Goal: Information Seeking & Learning: Learn about a topic

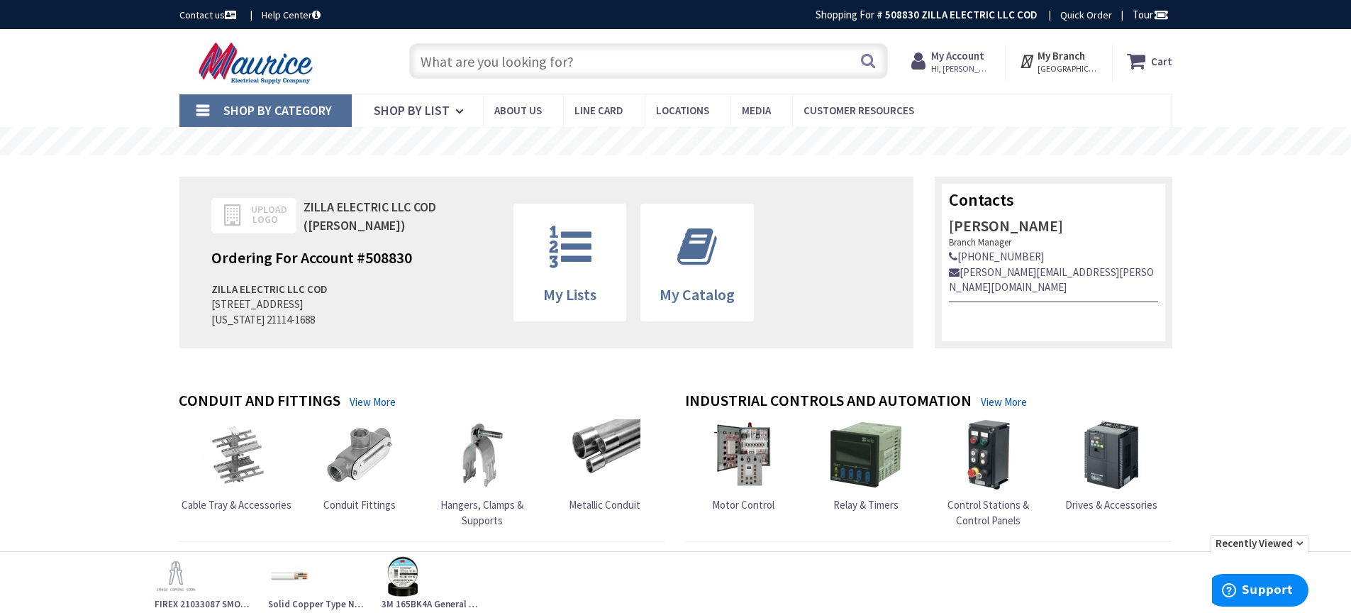
click at [586, 62] on input "text" at bounding box center [648, 60] width 479 height 35
click at [548, 62] on input "text" at bounding box center [648, 60] width 479 height 35
click at [442, 67] on input "text" at bounding box center [648, 60] width 479 height 35
paste input "LP620-BPD"
type input "LP620-BPD"
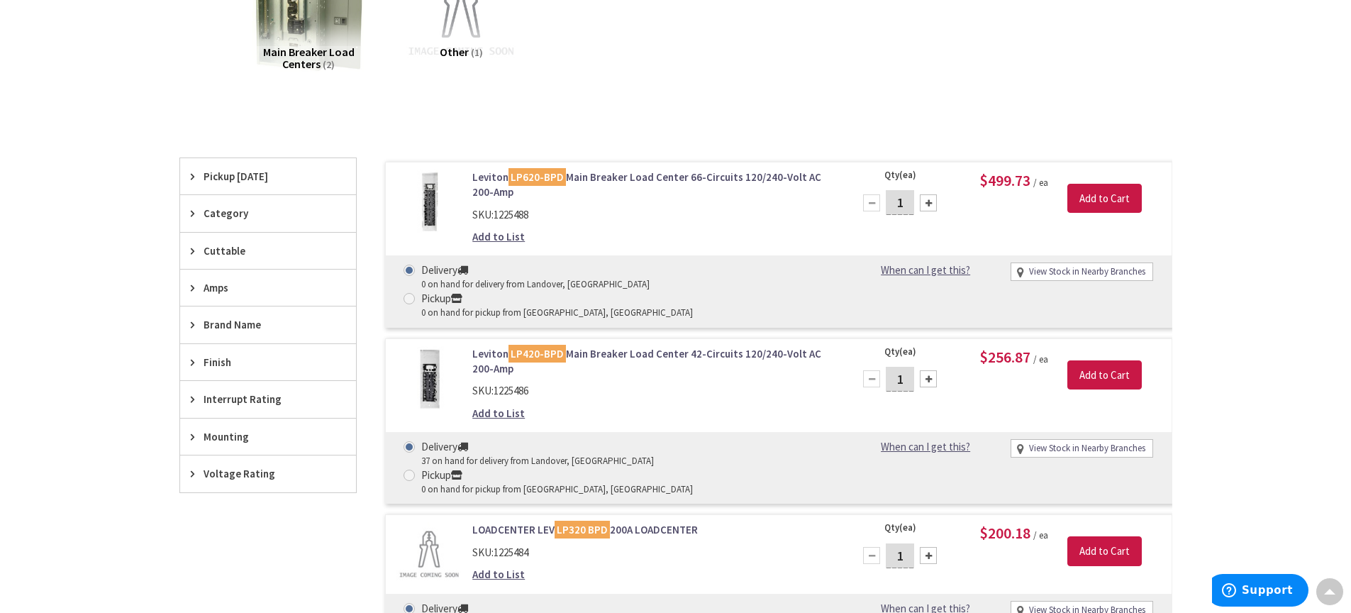
scroll to position [42, 0]
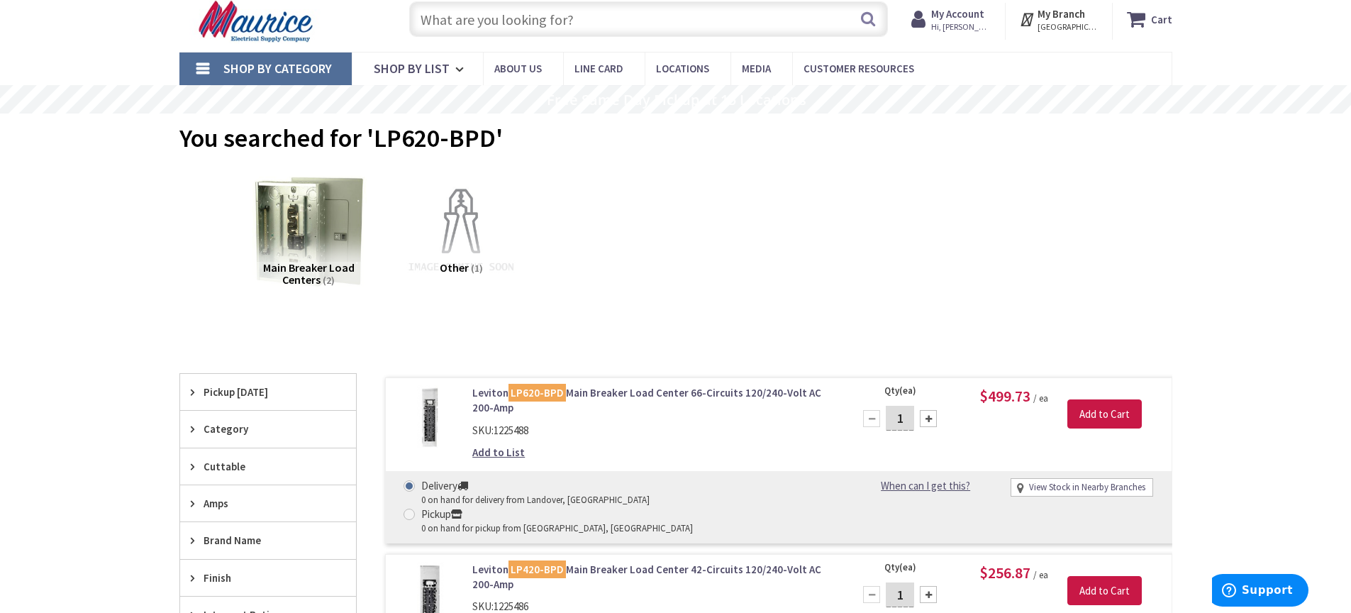
click at [582, 388] on link "Leviton LP620-BPD Main Breaker Load Center 66-Circuits 120/240-Volt AC 200-Amp" at bounding box center [652, 400] width 361 height 30
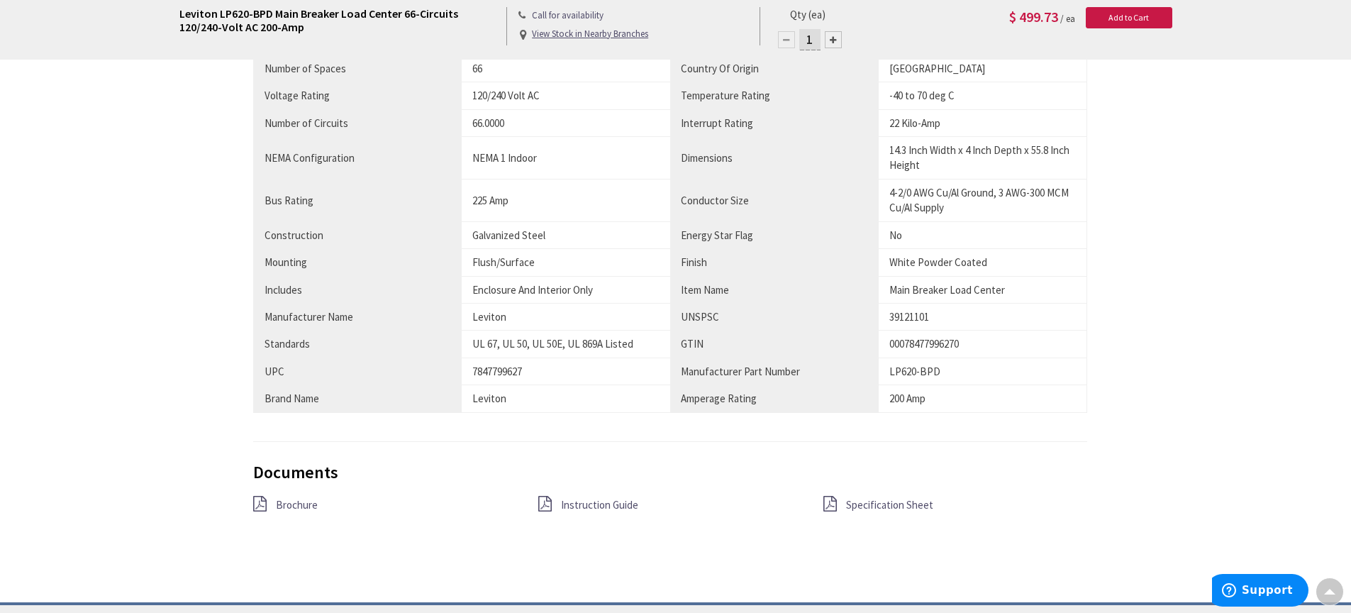
scroll to position [866, 0]
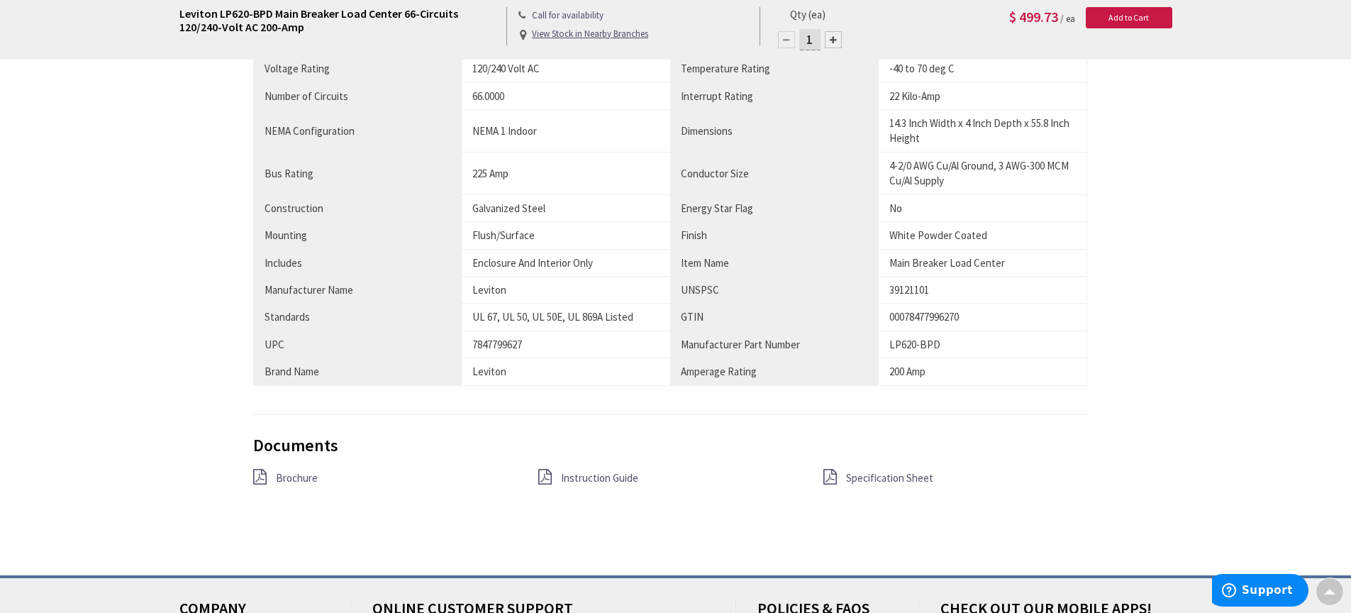
click at [884, 480] on span "Specification Sheet" at bounding box center [889, 477] width 87 height 13
click at [292, 480] on span "Brochure" at bounding box center [297, 476] width 42 height 13
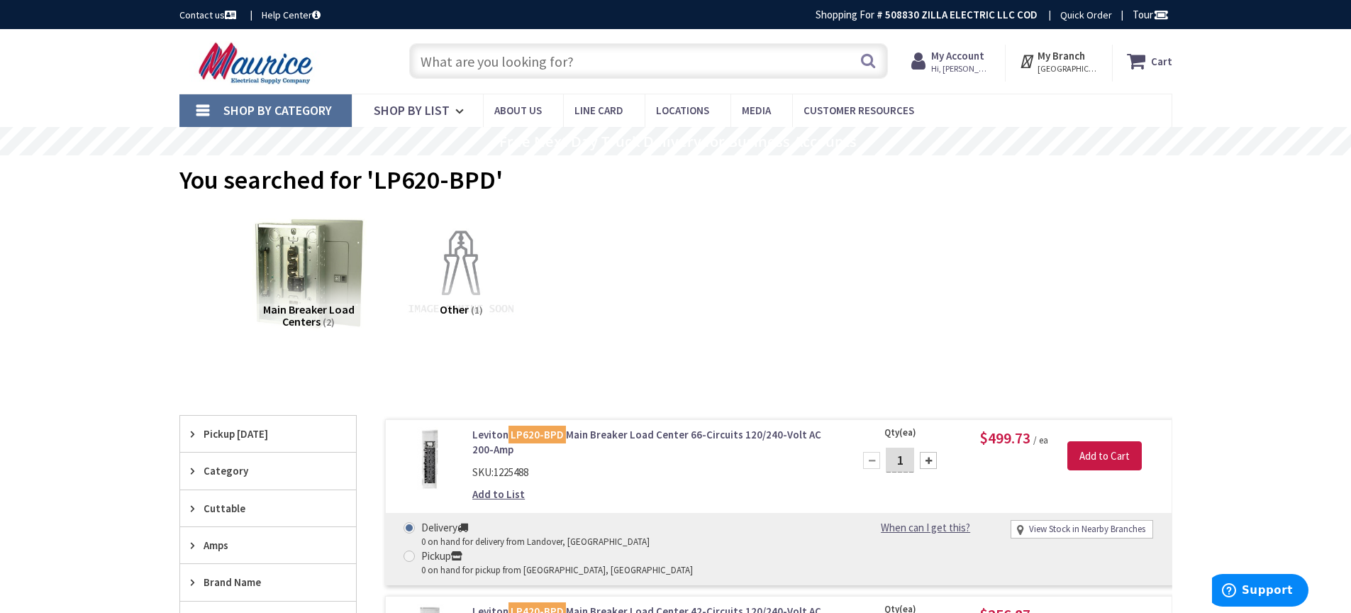
click at [542, 64] on input "text" at bounding box center [648, 60] width 479 height 35
paste input "LDC66"
type input "LDC66"
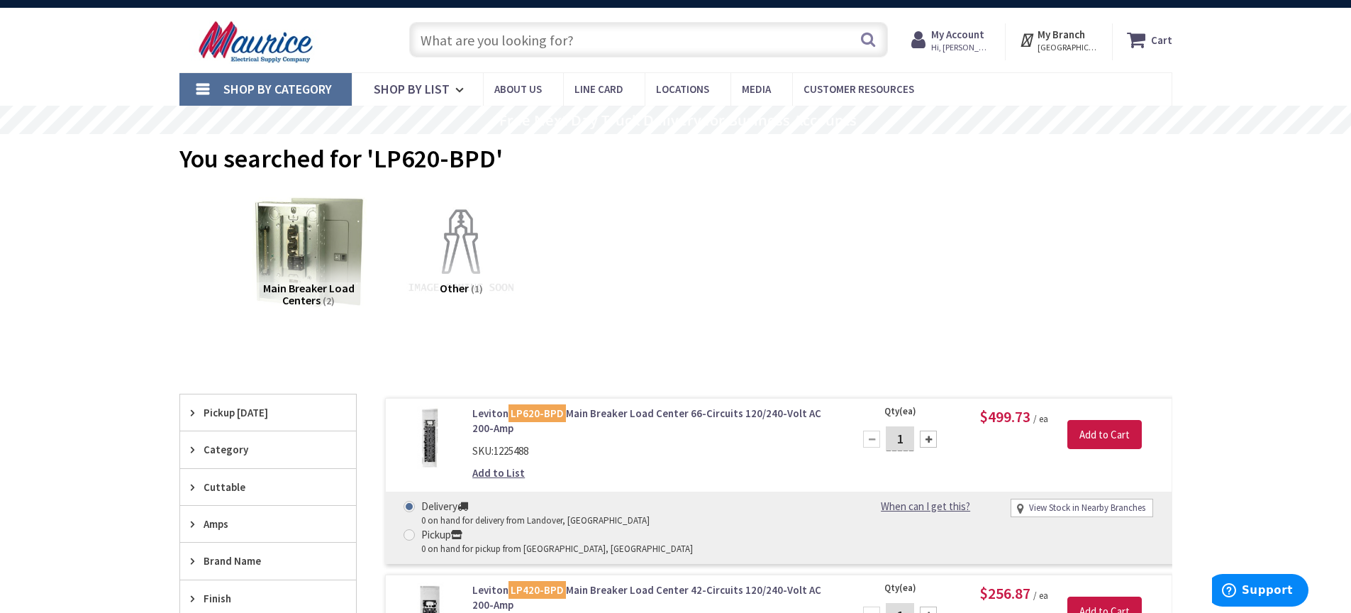
click at [613, 411] on link "Leviton LP620-BPD Main Breaker Load Center 66-Circuits 120/240-Volt AC 200-Amp" at bounding box center [652, 421] width 361 height 30
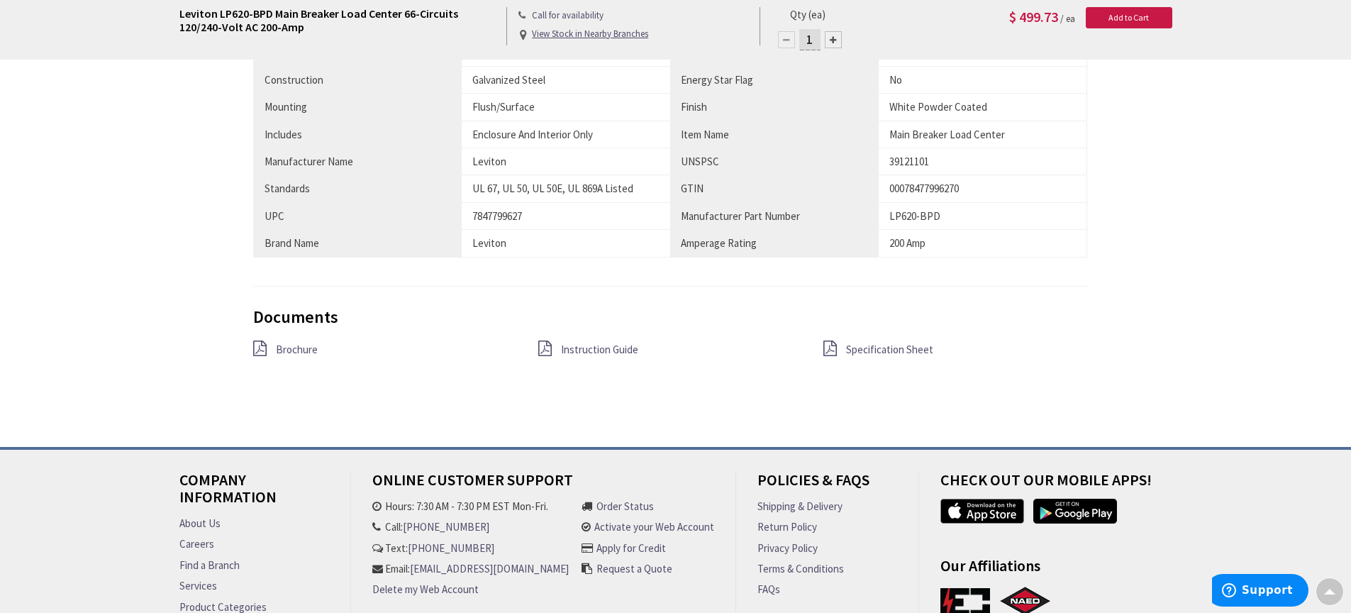
scroll to position [1029, 0]
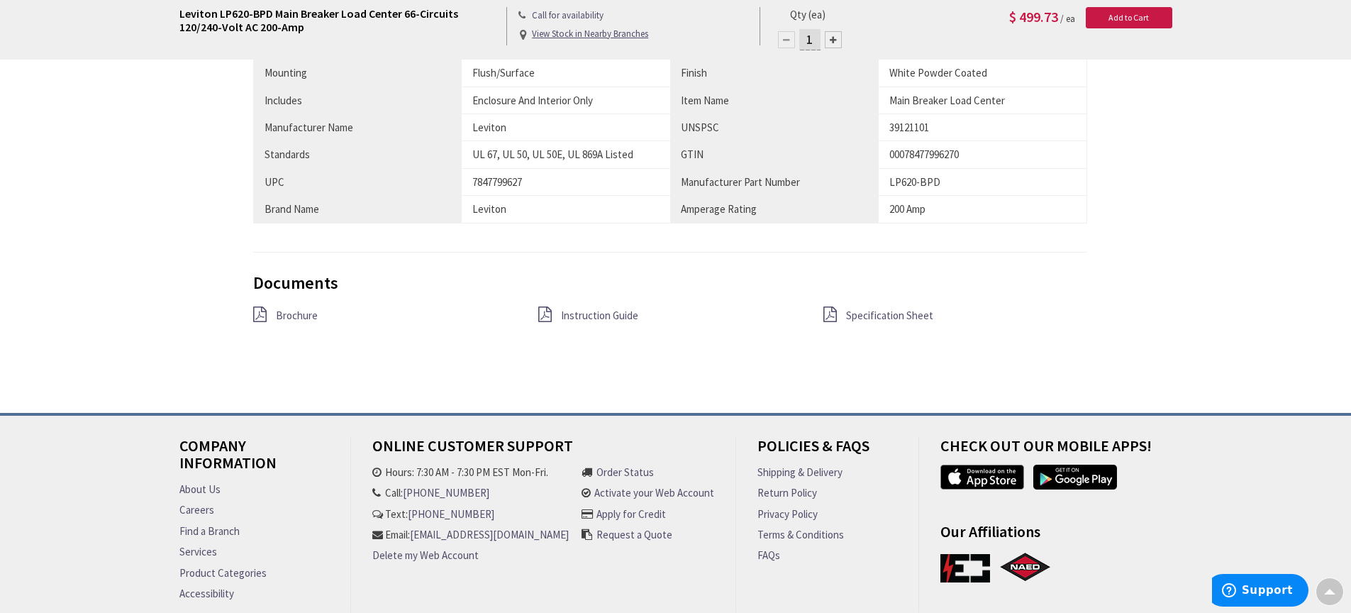
click at [861, 309] on span "Specification Sheet" at bounding box center [889, 314] width 87 height 13
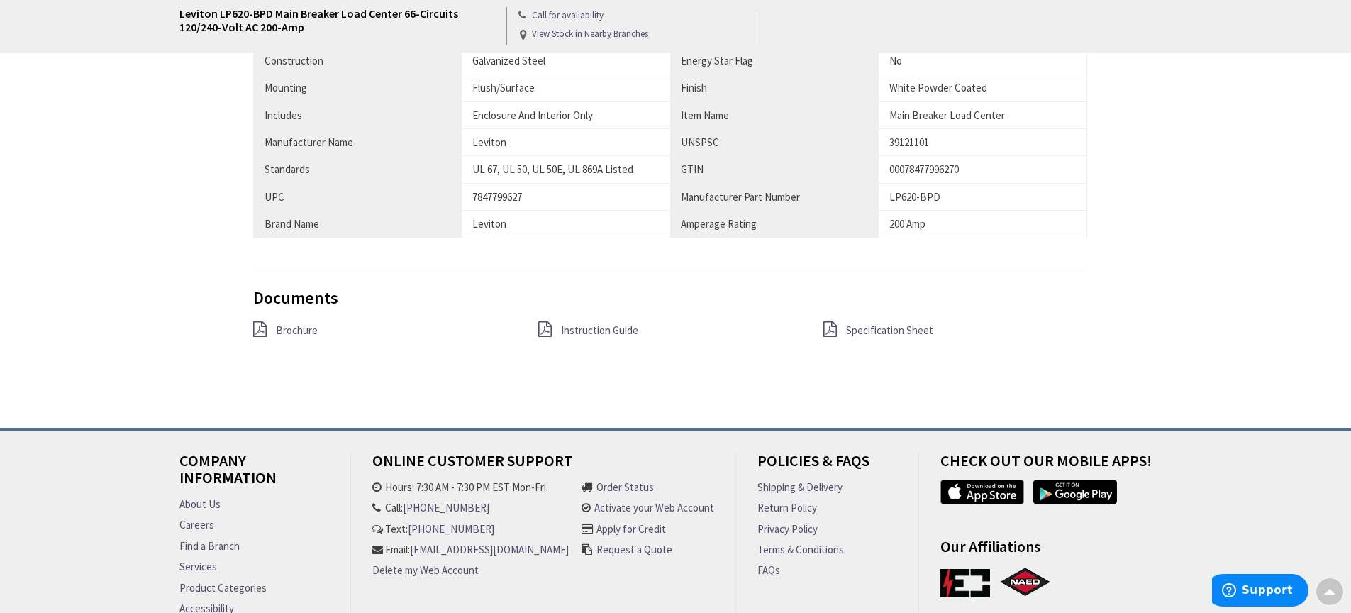
click at [291, 330] on span "Brochure" at bounding box center [297, 329] width 42 height 13
